Goal: Navigation & Orientation: Find specific page/section

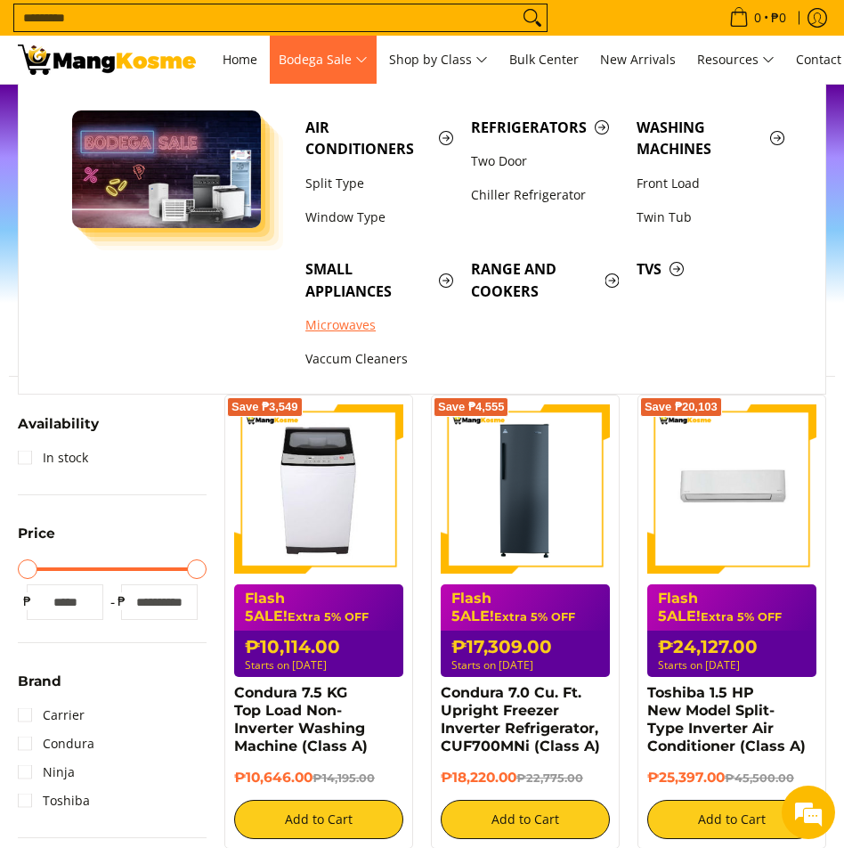
click at [338, 331] on link "Microwaves" at bounding box center [380, 325] width 166 height 34
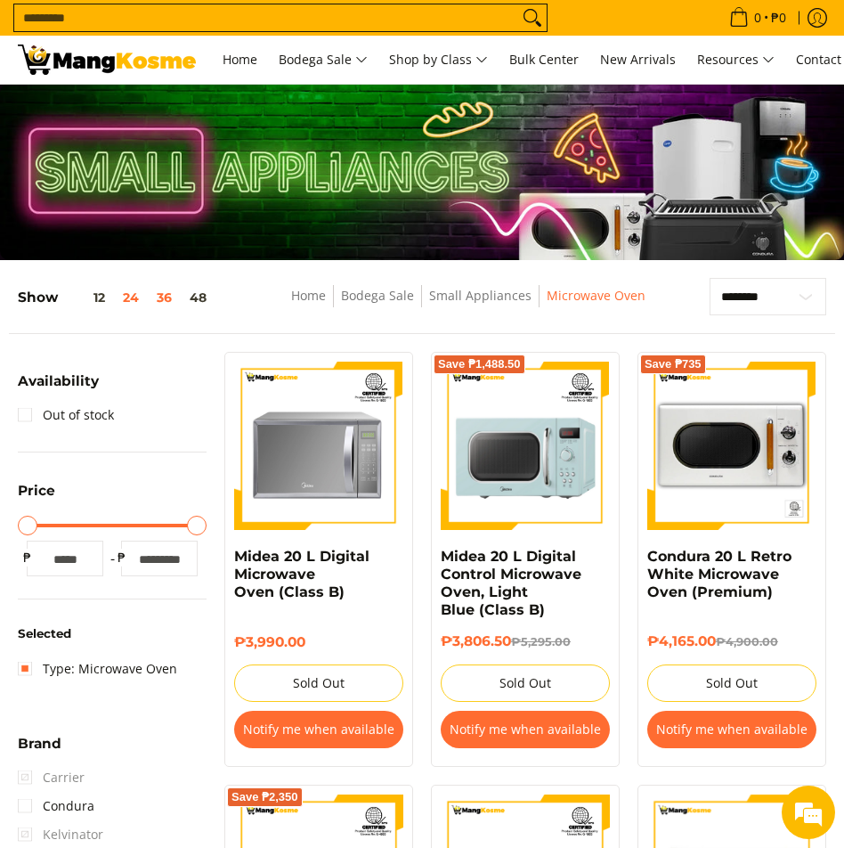
click at [152, 296] on button "36" at bounding box center [164, 297] width 33 height 14
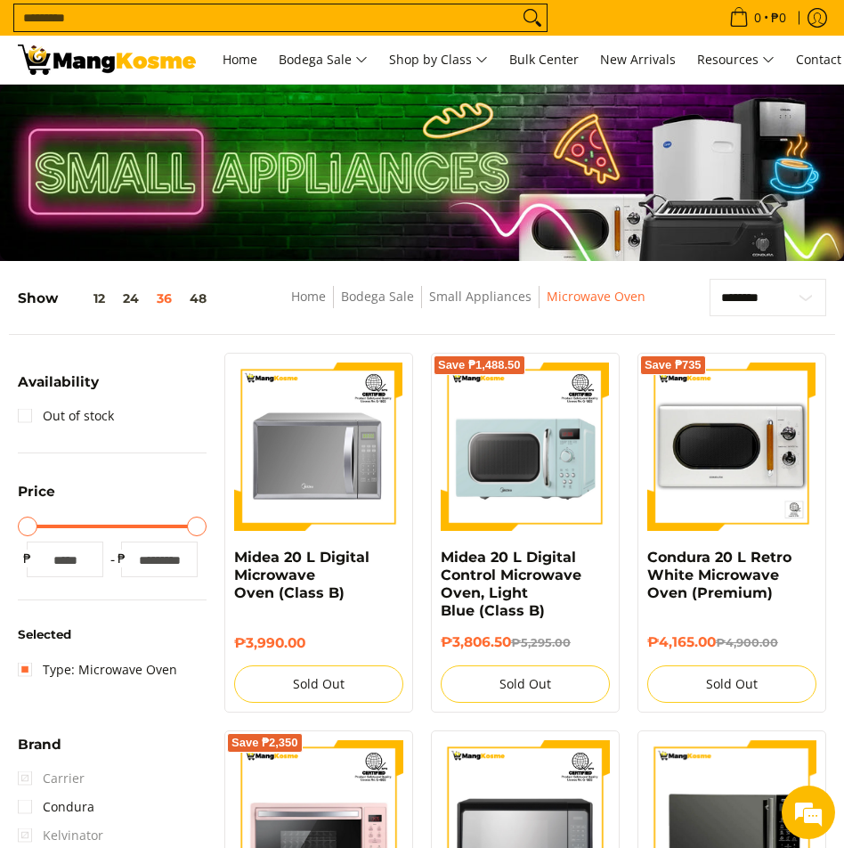
click at [463, 311] on nav "Home Bodega Sale Small Appliances Microwave Oven" at bounding box center [469, 306] width 448 height 40
click at [467, 301] on link "Small Appliances" at bounding box center [480, 296] width 102 height 17
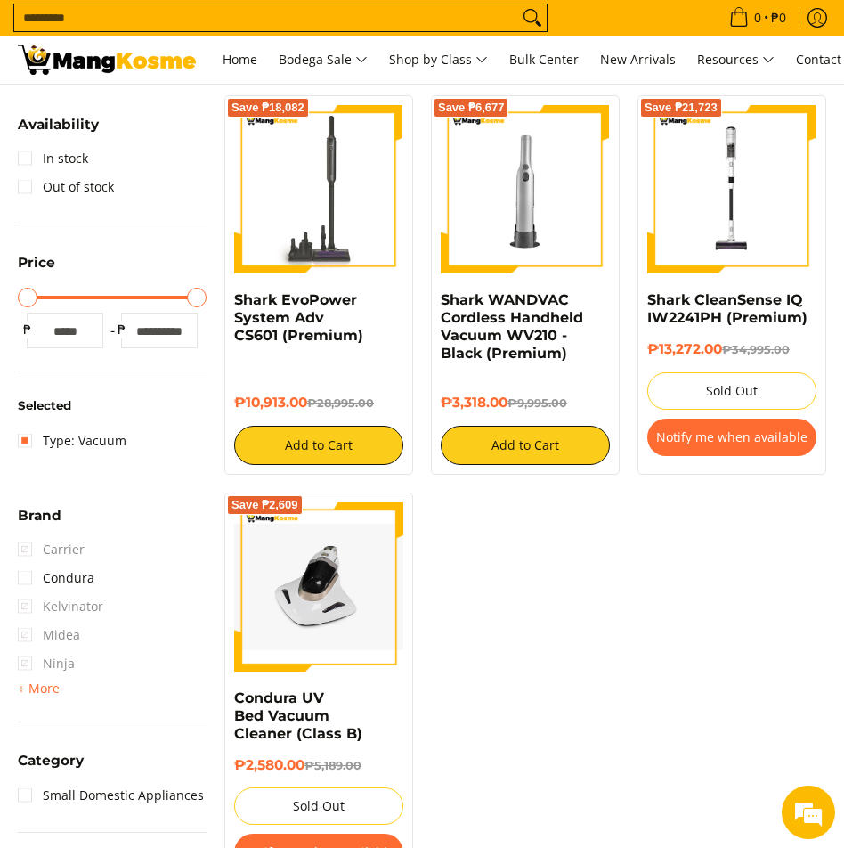
scroll to position [258, 0]
